Goal: Entertainment & Leisure: Browse casually

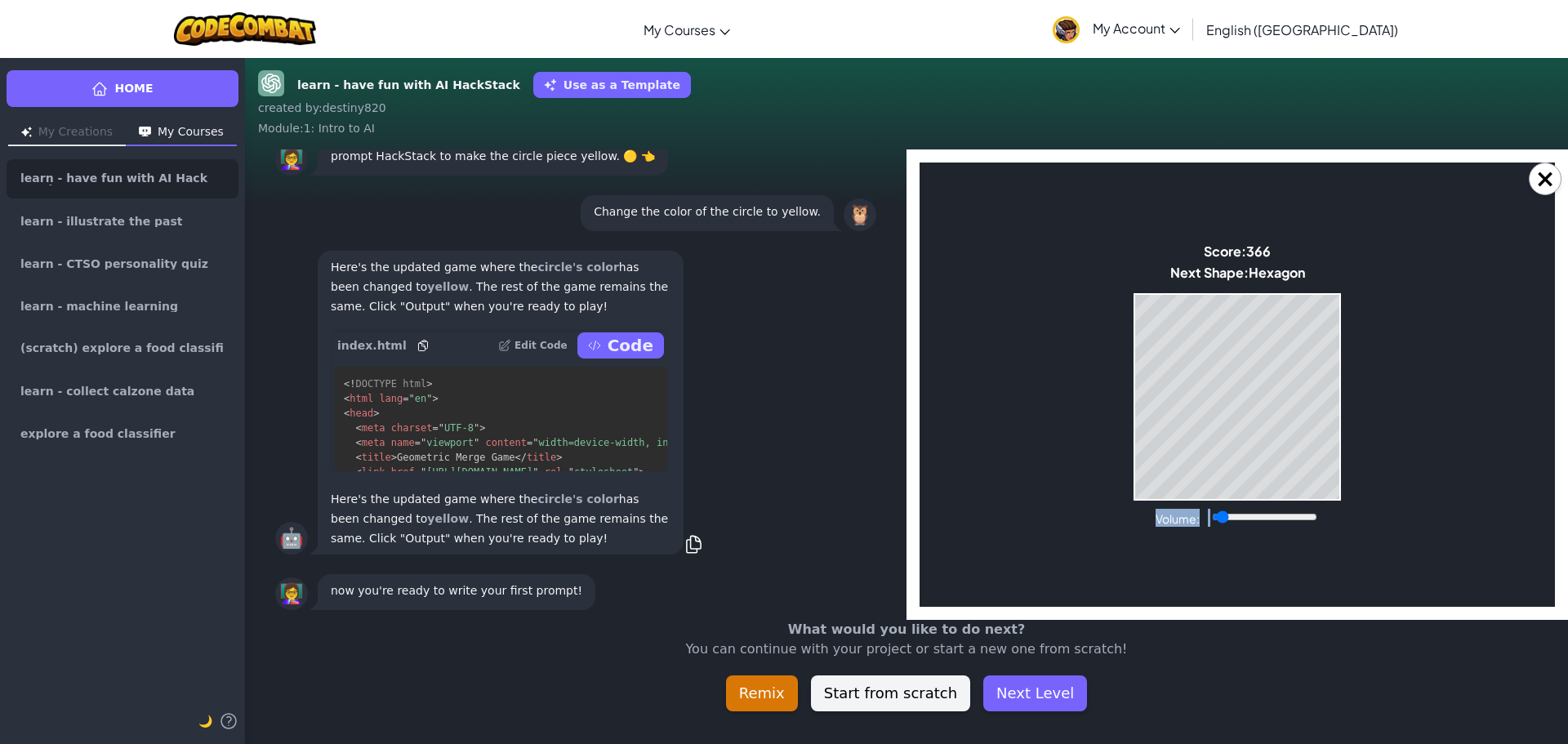
click at [1129, 451] on body "Make a Star! Start Score: 366 Next Shape: Hexagon Game Over Your stack reached …" at bounding box center [1237, 384] width 635 height 444
click at [1126, 452] on body "Make a Star! Start Score: 370 Next Shape: [GEOGRAPHIC_DATA] Game Over Your stac…" at bounding box center [1237, 384] width 635 height 444
click at [1125, 452] on body "Make a Star! Start Score: 370 Next Shape: [GEOGRAPHIC_DATA] Game Over Your stac…" at bounding box center [1237, 384] width 635 height 444
click at [1127, 469] on body "Make a Star! Start Score: 398 Next Shape: [GEOGRAPHIC_DATA] Game Over Your stac…" at bounding box center [1237, 384] width 635 height 444
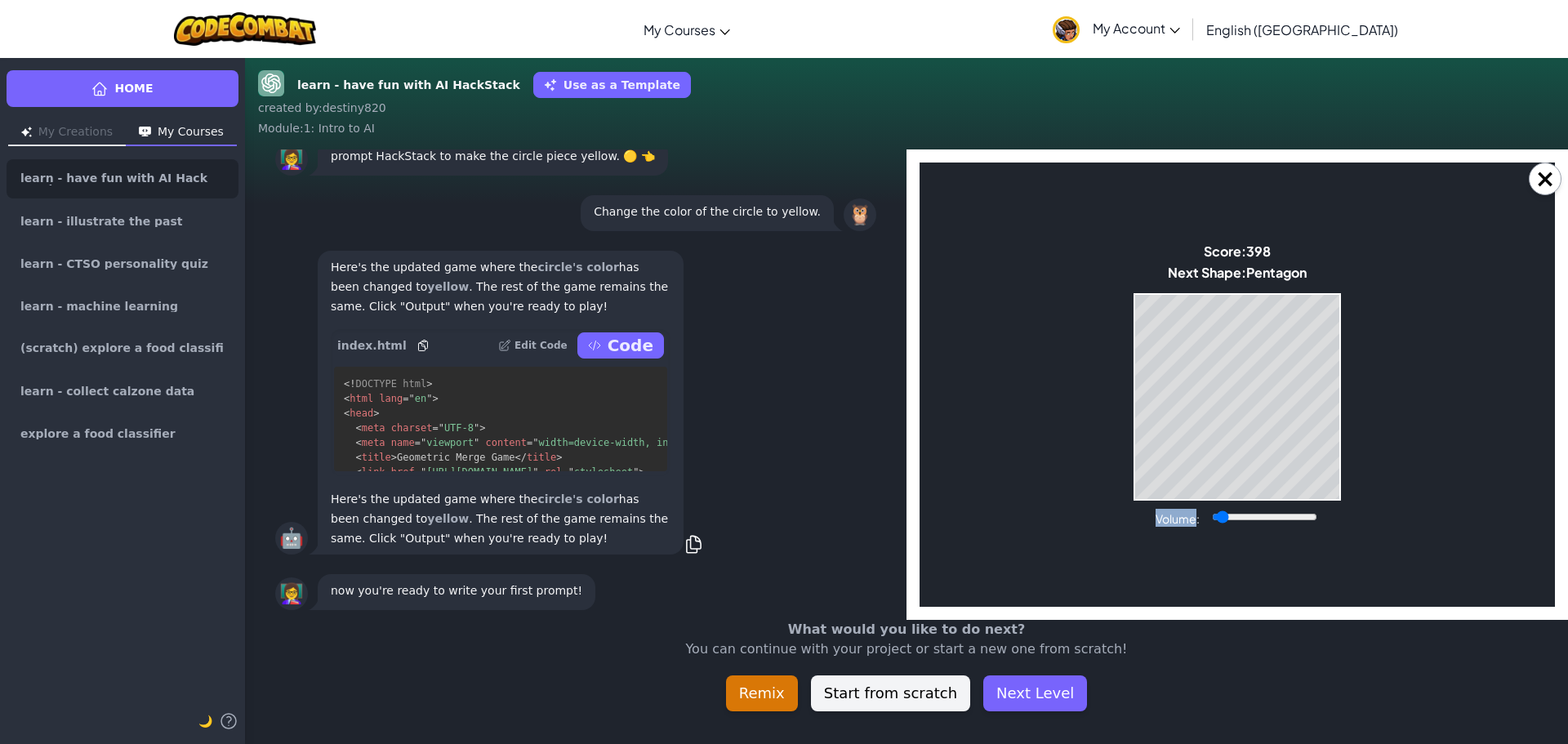
click at [1127, 469] on body "Make a Star! Start Score: 398 Next Shape: [GEOGRAPHIC_DATA] Game Over Your stac…" at bounding box center [1237, 384] width 635 height 444
click at [1126, 469] on body "Make a Star! Start Score: 398 Next Shape: [GEOGRAPHIC_DATA] Game Over Your stac…" at bounding box center [1237, 384] width 635 height 444
click at [1125, 469] on body "Make a Star! Start Score: 400 Next Shape: [GEOGRAPHIC_DATA] Game Over Your stac…" at bounding box center [1237, 384] width 635 height 444
click at [1183, 500] on div "Game Over Your stack reached the top! Restart" at bounding box center [1237, 398] width 208 height 208
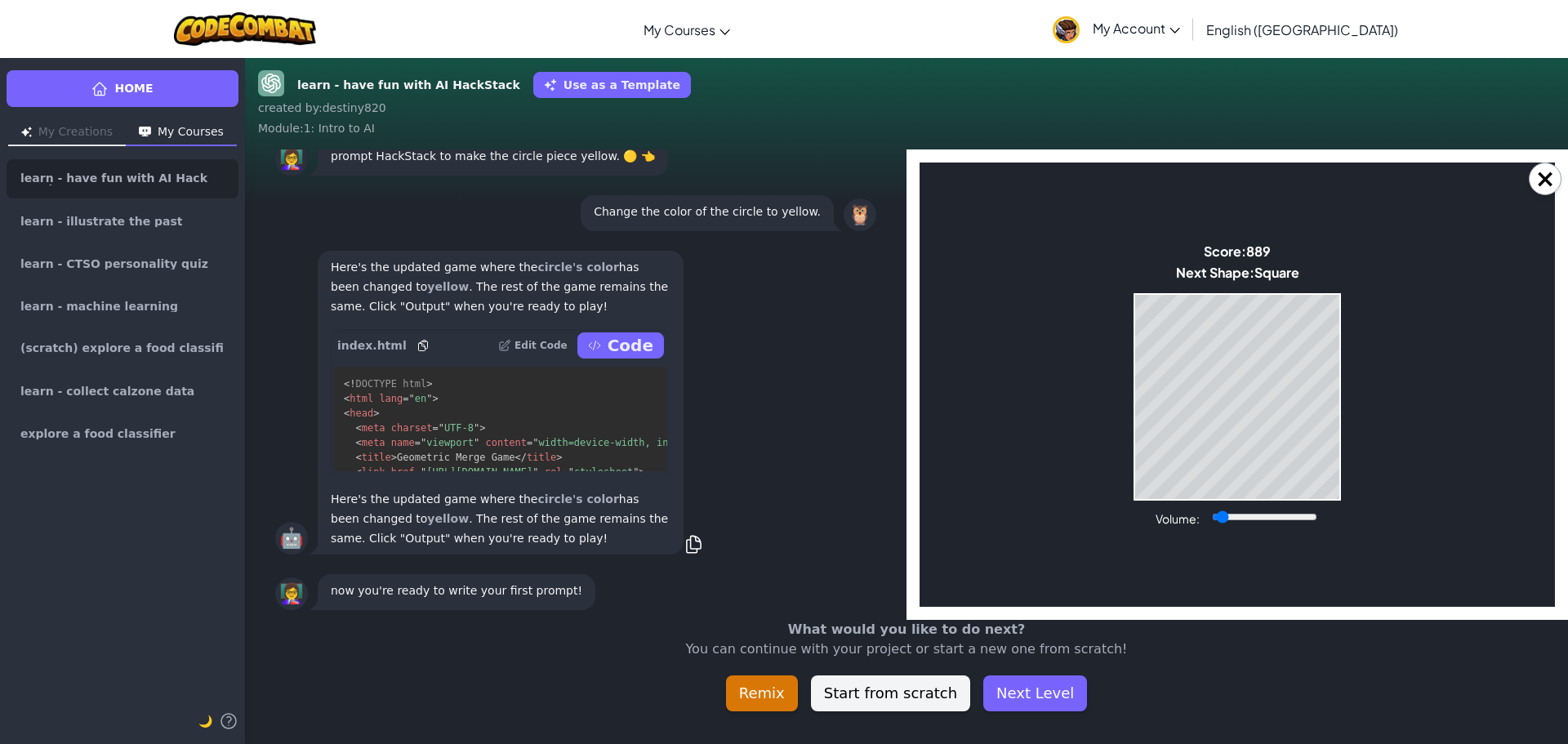
click at [1183, 502] on body "Make a Star! Start Score: 889 Next Shape: Square Game Over Your stack reached t…" at bounding box center [1237, 384] width 635 height 444
click at [1183, 506] on body "Make a Star! Start Score: 889 Next Shape: Square Game Over Your stack reached t…" at bounding box center [1237, 384] width 635 height 444
click at [1228, 529] on body "Make a Star! Start Score: 889 Next Shape: Square Game Over Your stack reached t…" at bounding box center [1237, 384] width 635 height 444
click at [1200, 499] on div "Game Over Your stack reached the top! Restart" at bounding box center [1237, 398] width 208 height 208
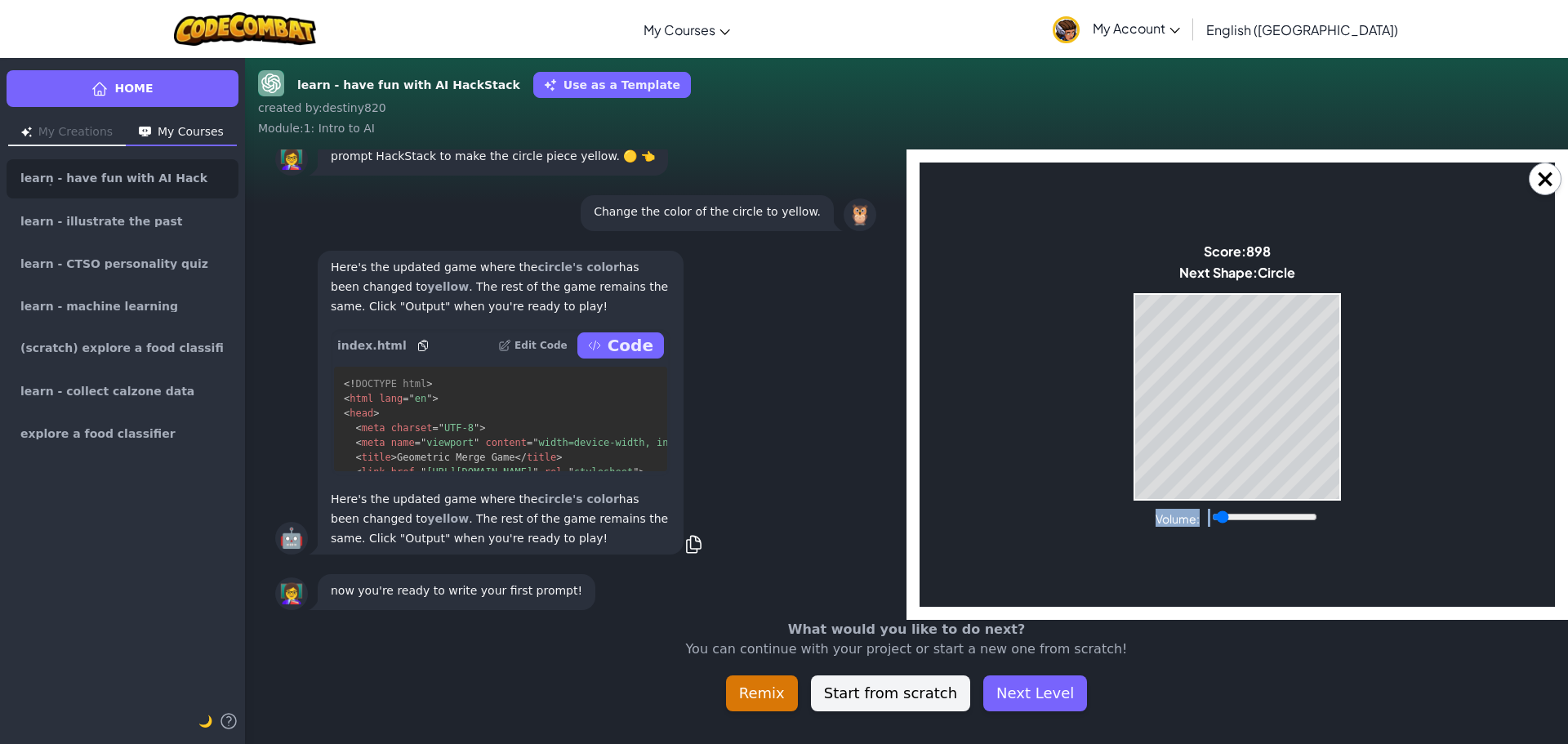
click at [1200, 499] on div "Game Over Your stack reached the top! Restart" at bounding box center [1237, 398] width 208 height 208
click at [1200, 503] on body "Make a Star! Start Score: 903 Next Shape: Triangle Game Over Your stack reached…" at bounding box center [1237, 384] width 635 height 444
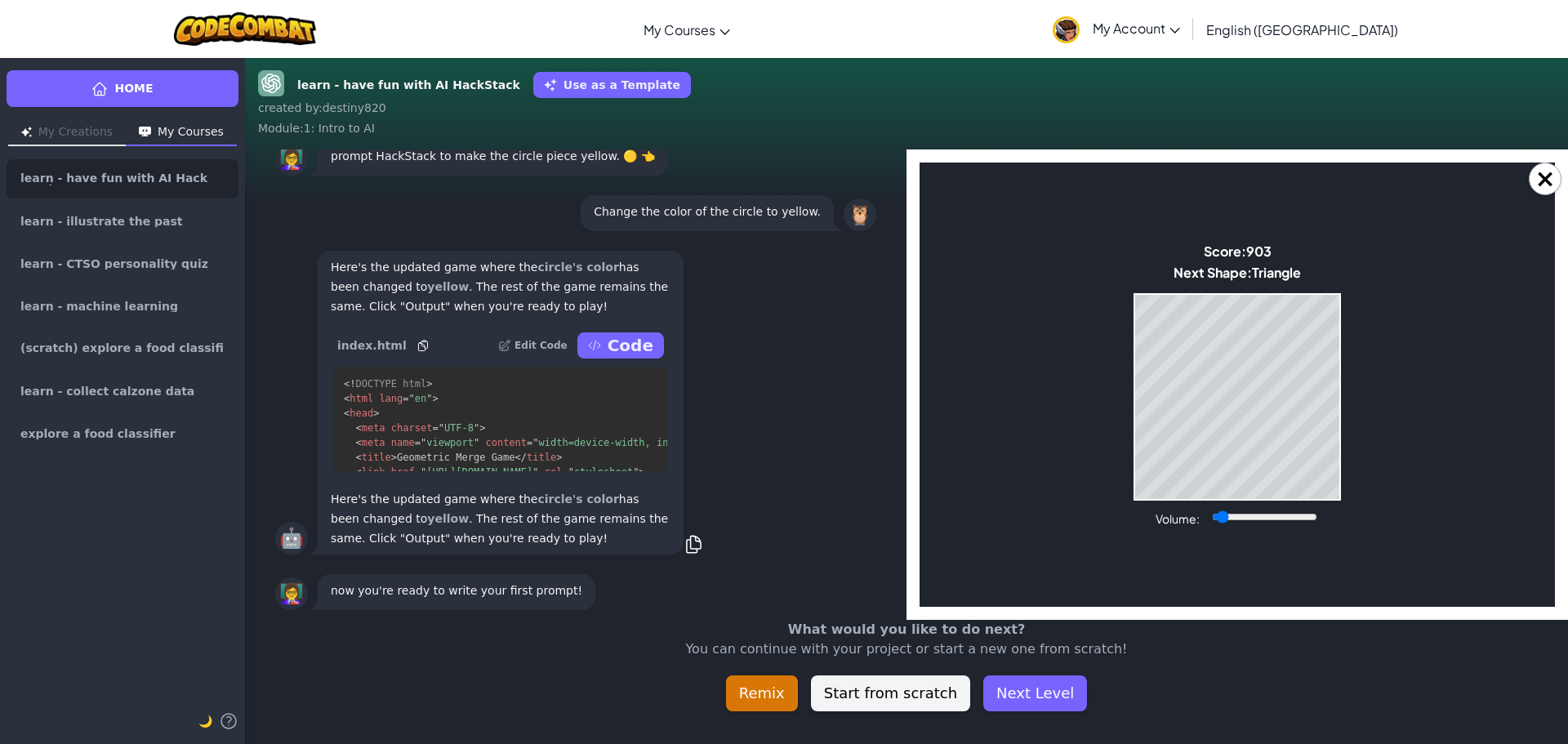
click at [1202, 504] on body "Make a Star! Start Score: 903 Next Shape: Triangle Game Over Your stack reached…" at bounding box center [1237, 384] width 635 height 444
click at [1203, 504] on body "Make a Star! Start Score: 903 Next Shape: Triangle Game Over Your stack reached…" at bounding box center [1237, 384] width 635 height 444
click at [1540, 178] on button "×" at bounding box center [1545, 179] width 33 height 33
